Goal: Transaction & Acquisition: Subscribe to service/newsletter

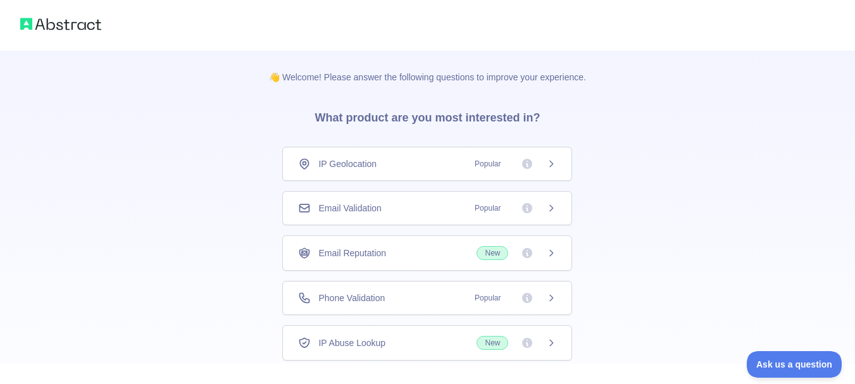
click at [554, 161] on icon at bounding box center [551, 164] width 10 height 10
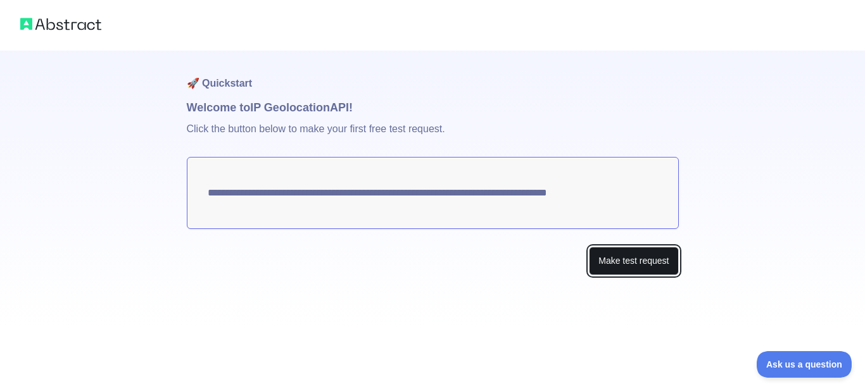
click at [627, 266] on button "Make test request" at bounding box center [633, 261] width 89 height 28
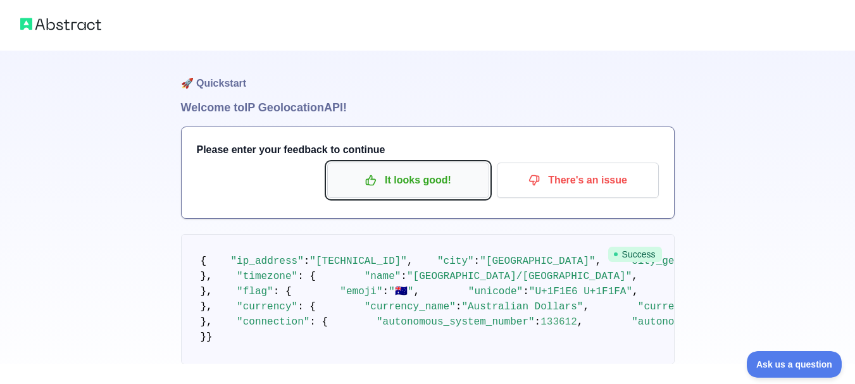
click at [430, 184] on p "It looks good!" at bounding box center [408, 181] width 143 height 22
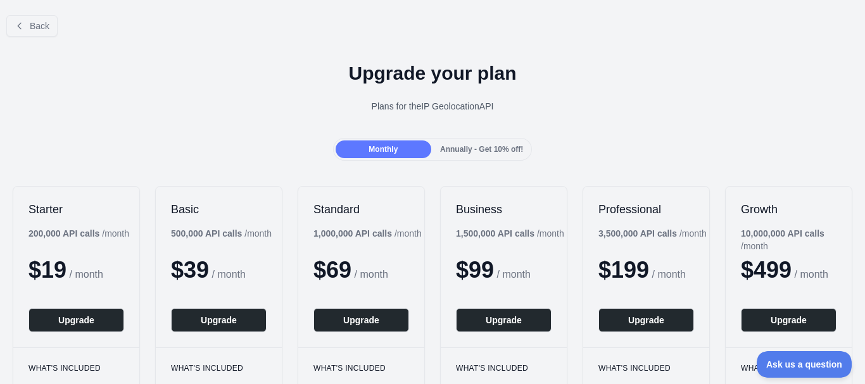
click at [481, 149] on span "Annually - Get 10% off!" at bounding box center [481, 149] width 83 height 9
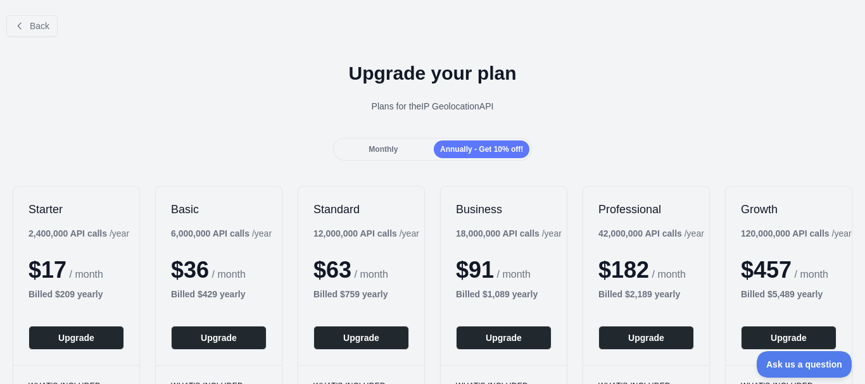
click at [379, 147] on span "Monthly" at bounding box center [382, 149] width 29 height 9
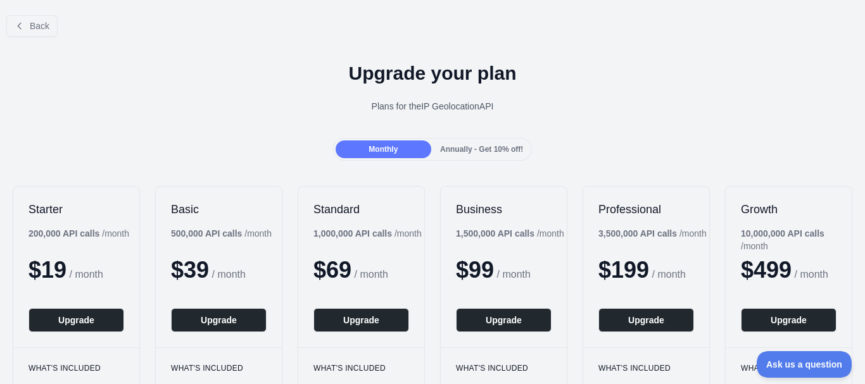
click at [479, 149] on span "Annually - Get 10% off!" at bounding box center [481, 149] width 83 height 9
